Goal: Information Seeking & Learning: Learn about a topic

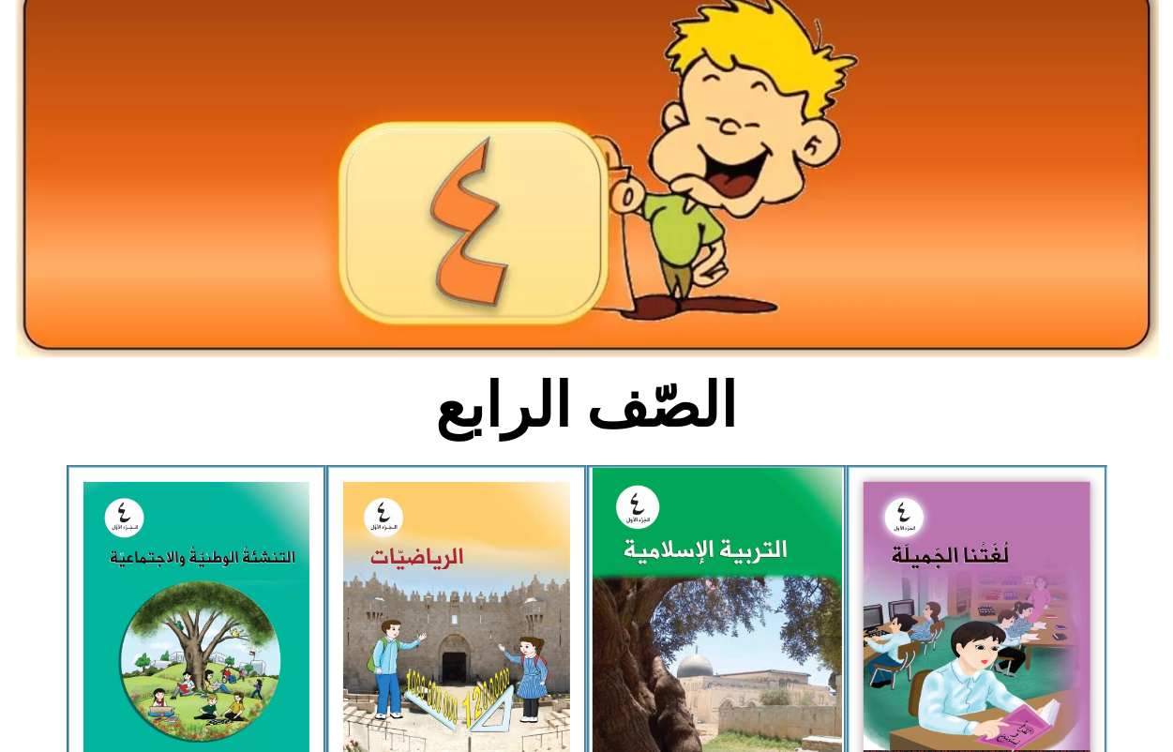
scroll to position [234, 0]
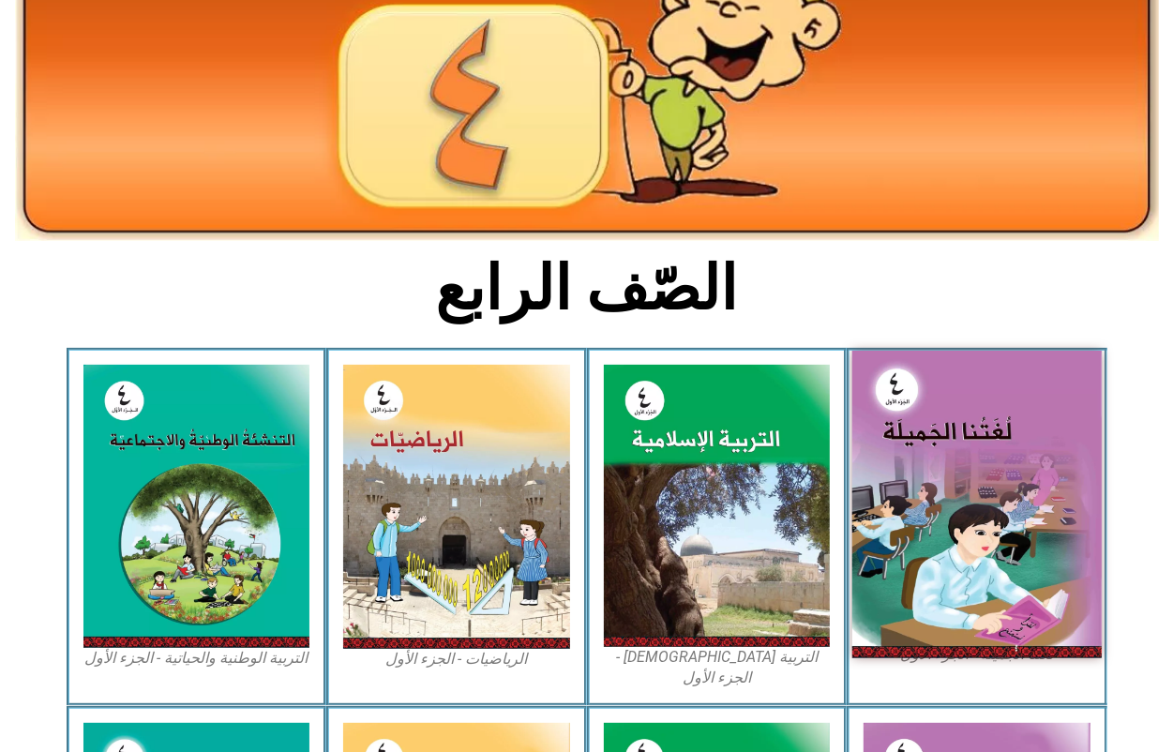
click at [952, 525] on img at bounding box center [976, 504] width 249 height 307
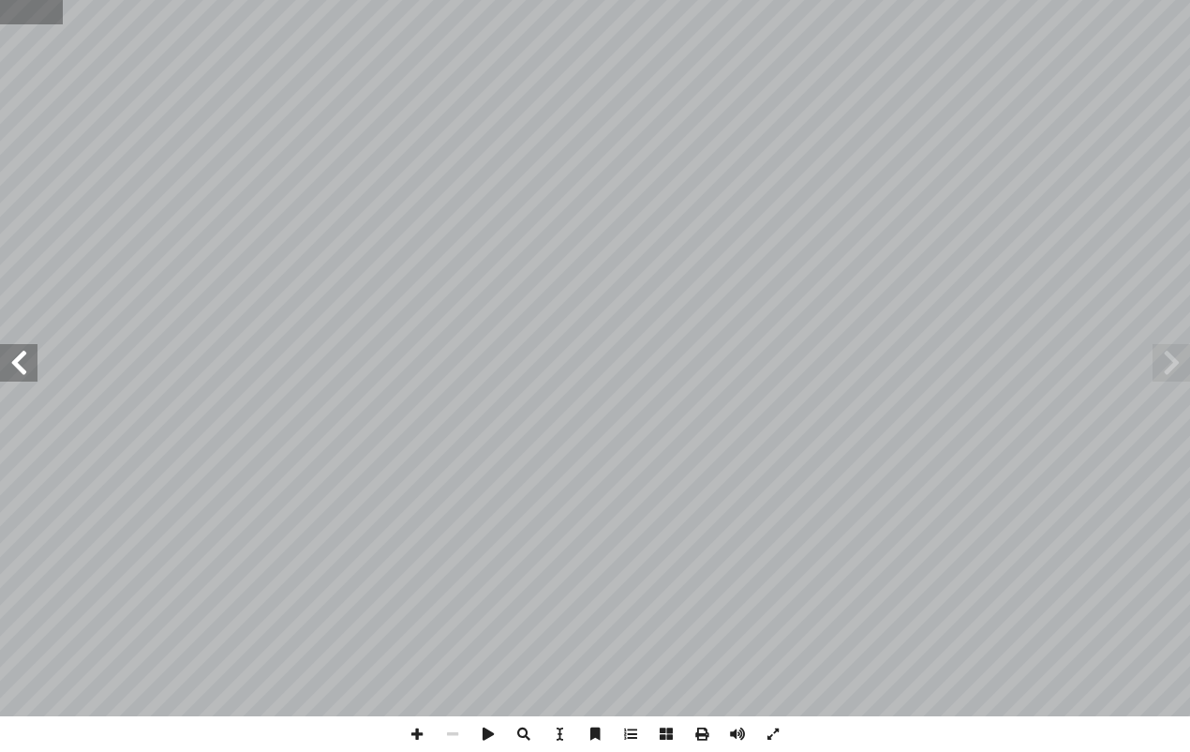
click at [16, 15] on input "text" at bounding box center [31, 12] width 63 height 24
type input "**"
click at [29, 367] on span at bounding box center [18, 362] width 37 height 37
click at [20, 368] on span at bounding box center [18, 362] width 37 height 37
click at [14, 362] on span at bounding box center [18, 362] width 37 height 37
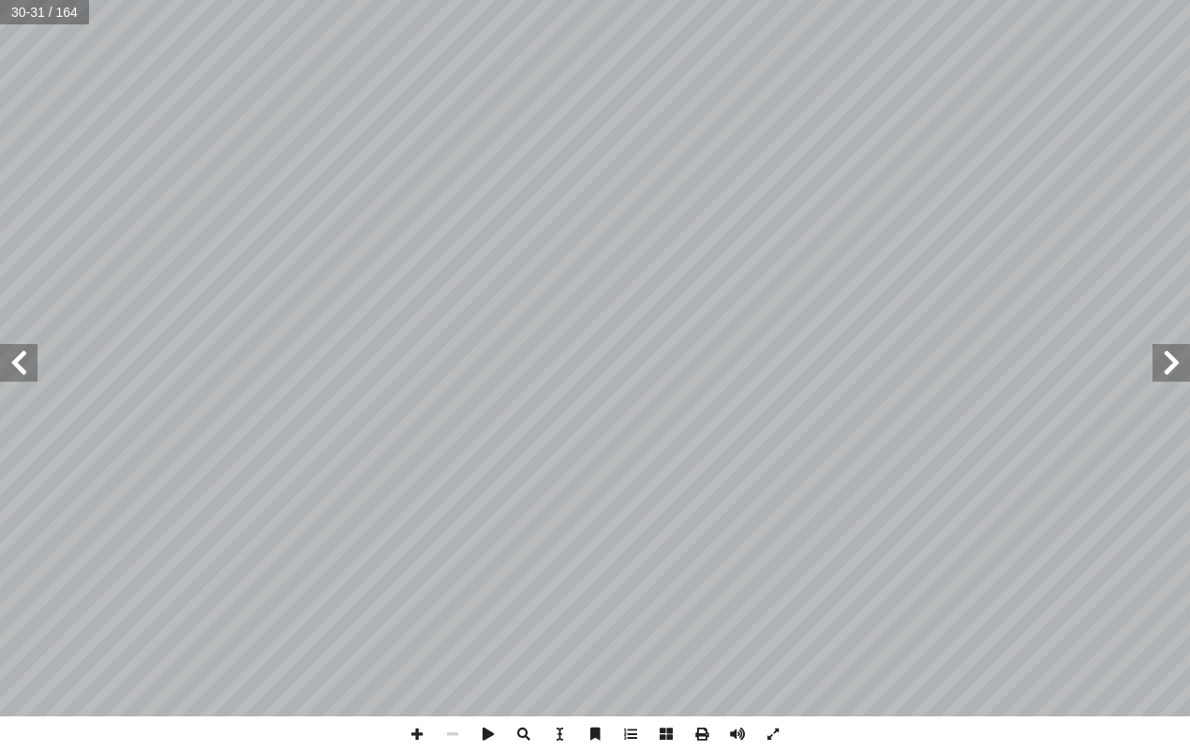
click at [14, 362] on span at bounding box center [18, 362] width 37 height 37
